Goal: Contribute content: Add original content to the website for others to see

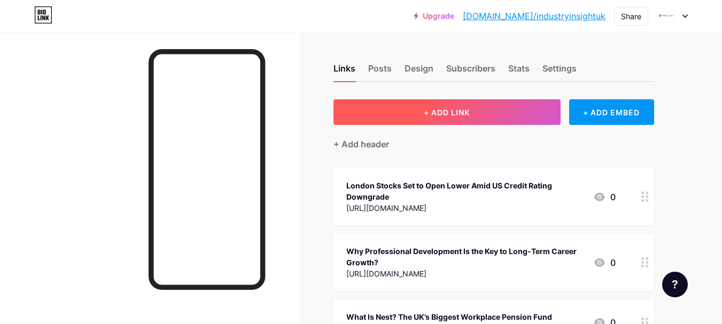
click at [468, 110] on span "+ ADD LINK" at bounding box center [447, 112] width 46 height 9
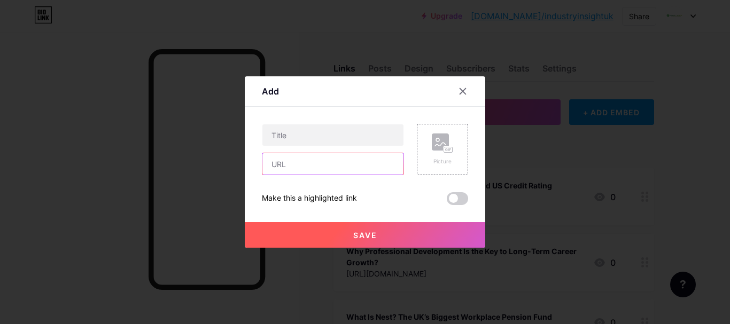
click at [306, 166] on input "text" at bounding box center [332, 163] width 141 height 21
paste input "[URL][DOMAIN_NAME]"
type input "[URL][DOMAIN_NAME]"
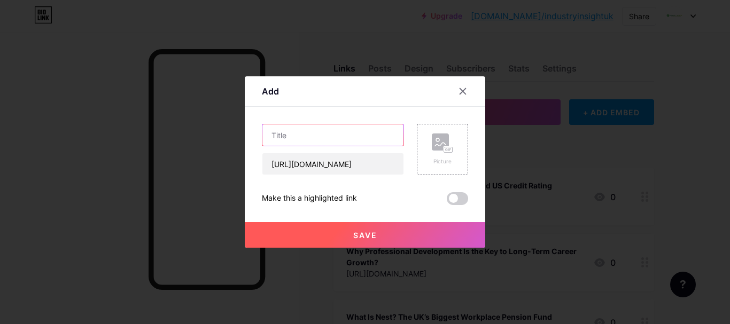
click at [355, 135] on input "text" at bounding box center [332, 135] width 141 height 21
paste input "Powering the Future: How UK Battery Firms Are Unlocking the Path to Net Zero"
type input "Powering the Future: How UK Battery Firms Are Unlocking the Path to Net Zero"
click at [361, 239] on span "Save" at bounding box center [365, 235] width 24 height 9
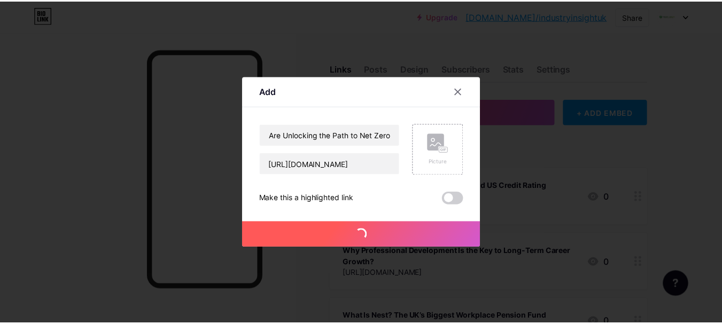
scroll to position [0, 0]
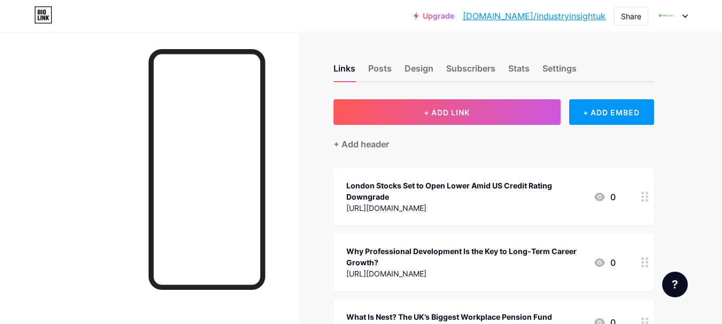
click at [573, 17] on link "[DOMAIN_NAME]/industryinsightuk" at bounding box center [534, 16] width 143 height 13
